Goal: Task Accomplishment & Management: Use online tool/utility

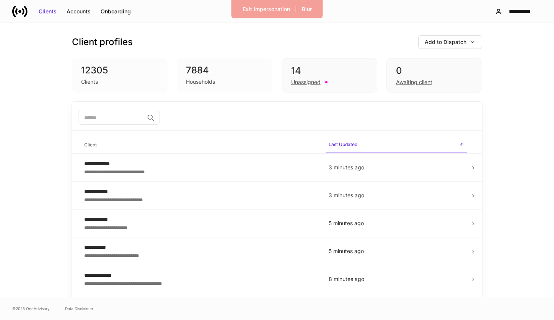
click at [222, 75] on div "7884" at bounding box center [224, 70] width 77 height 12
click at [195, 75] on div "7884" at bounding box center [224, 70] width 77 height 12
click at [252, 13] on div "Exit Impersonation" at bounding box center [266, 9] width 47 height 8
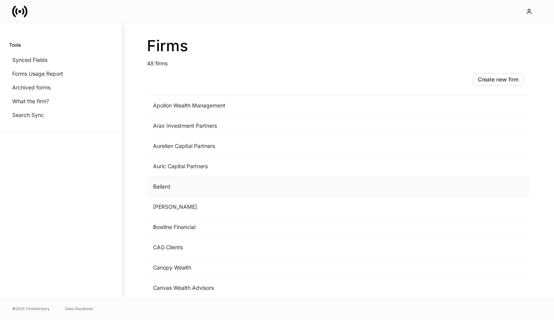
scroll to position [138, 0]
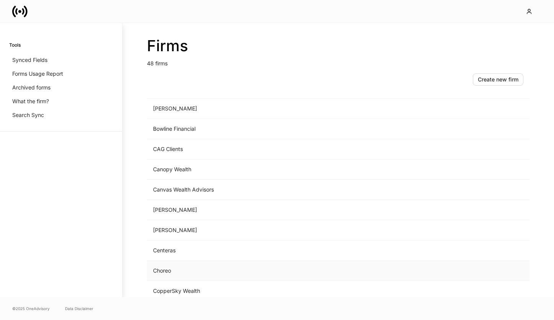
click at [180, 269] on td "Choreo" at bounding box center [275, 271] width 256 height 20
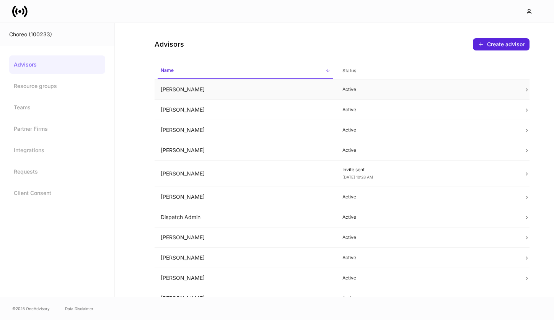
click at [246, 96] on td "[PERSON_NAME]" at bounding box center [246, 90] width 182 height 20
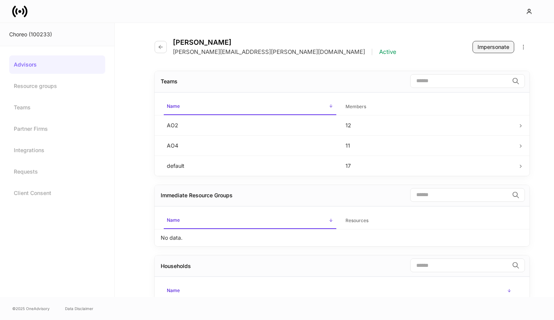
click at [479, 46] on div "Impersonate" at bounding box center [493, 47] width 32 height 8
